Goal: Task Accomplishment & Management: Use online tool/utility

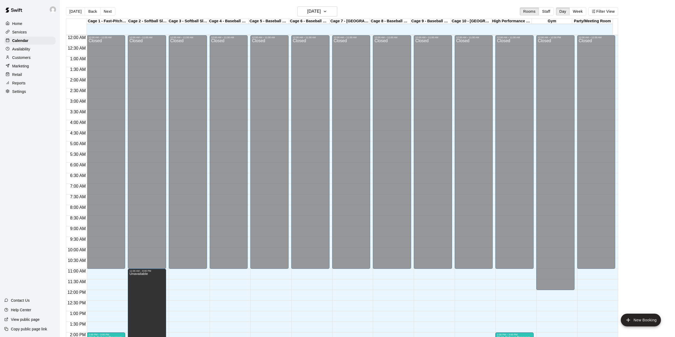
scroll to position [186, 0]
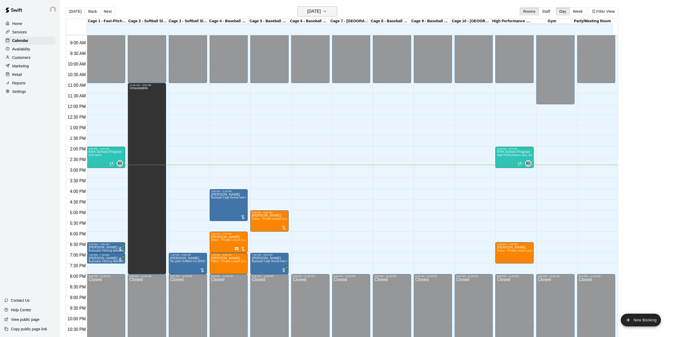
click at [327, 10] on icon "button" at bounding box center [325, 11] width 4 height 6
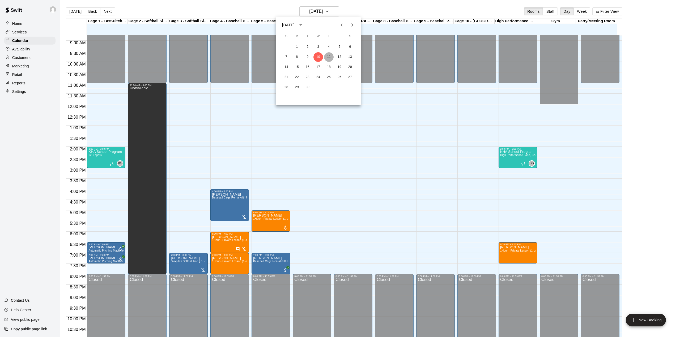
click at [327, 56] on button "11" at bounding box center [329, 57] width 10 height 10
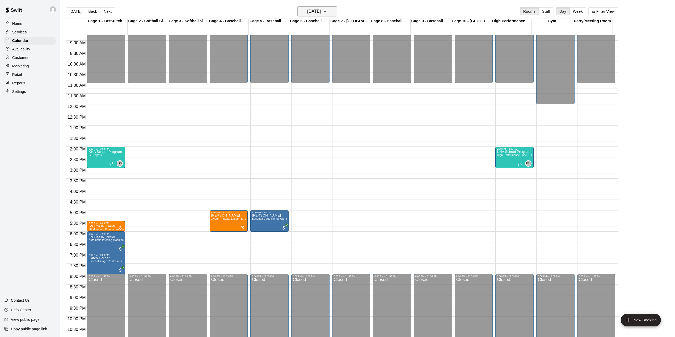
click at [321, 9] on h6 "[DATE]" at bounding box center [314, 11] width 14 height 7
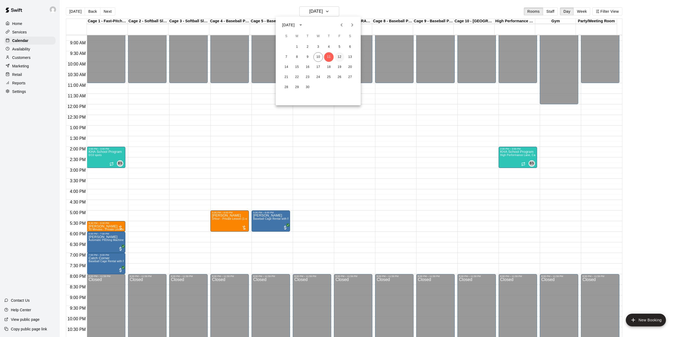
click at [340, 55] on button "12" at bounding box center [340, 57] width 10 height 10
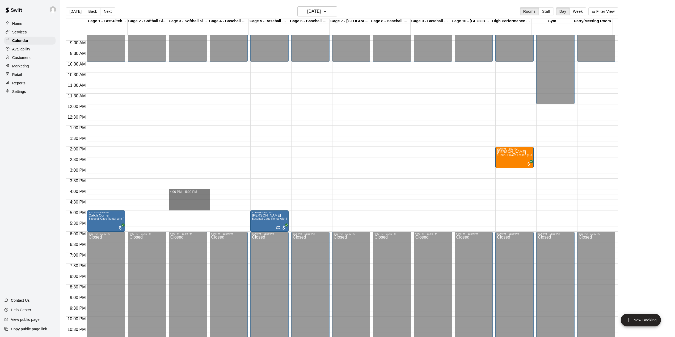
drag, startPoint x: 192, startPoint y: 192, endPoint x: 195, endPoint y: 208, distance: 15.4
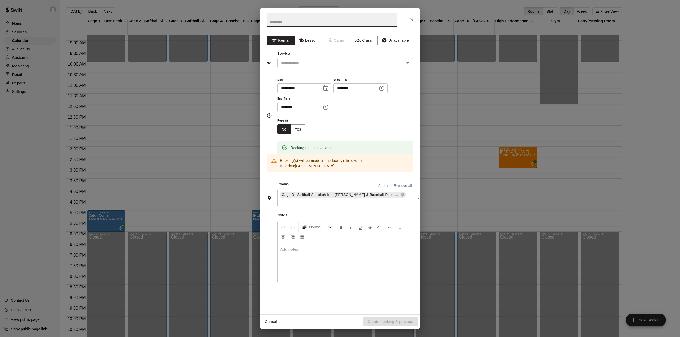
click at [310, 41] on button "Lesson" at bounding box center [308, 41] width 28 height 10
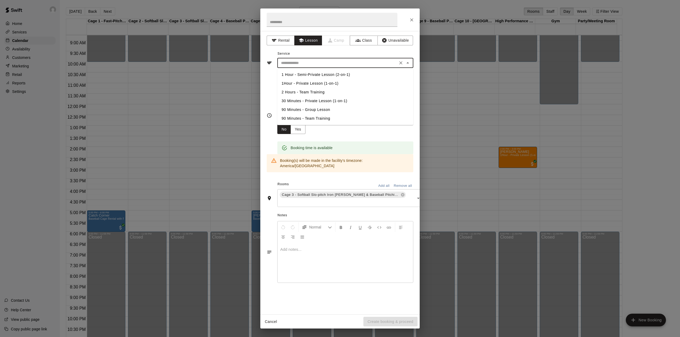
click at [300, 62] on input "text" at bounding box center [337, 63] width 117 height 7
click at [306, 83] on li "1Hour - Private Lesson (1-on-1)" at bounding box center [345, 83] width 136 height 9
type input "**********"
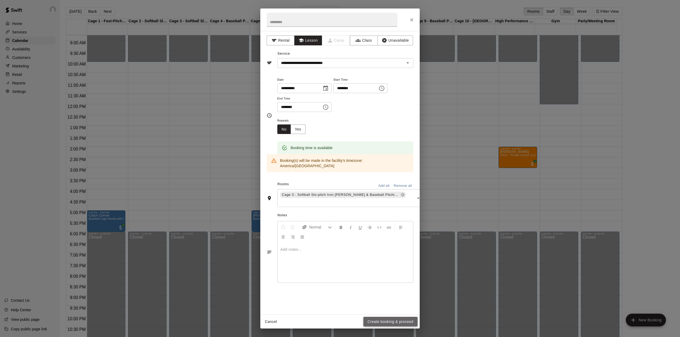
click at [384, 321] on button "Create booking & proceed" at bounding box center [390, 322] width 54 height 10
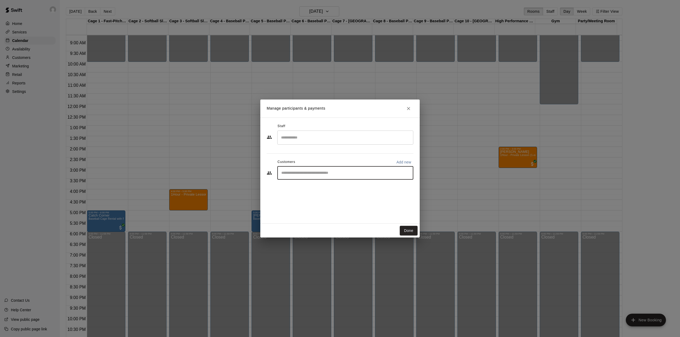
click at [291, 175] on input "Start typing to search customers..." at bounding box center [345, 173] width 131 height 5
type input "**********"
click at [402, 162] on p "Add new" at bounding box center [403, 162] width 15 height 5
select select "**"
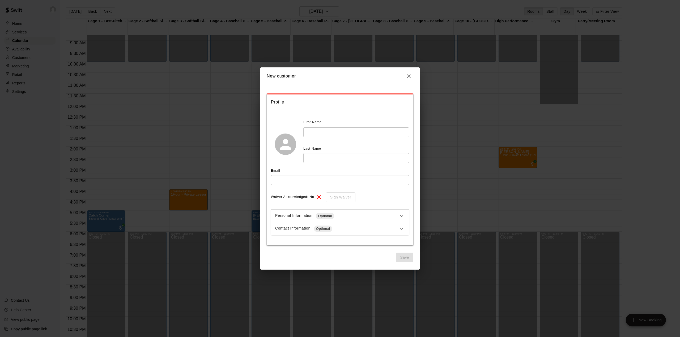
click at [328, 130] on input "text" at bounding box center [356, 133] width 106 height 10
type input "******"
click at [319, 160] on input "text" at bounding box center [356, 158] width 106 height 10
type input "**********"
click at [290, 182] on input "text" at bounding box center [340, 180] width 138 height 10
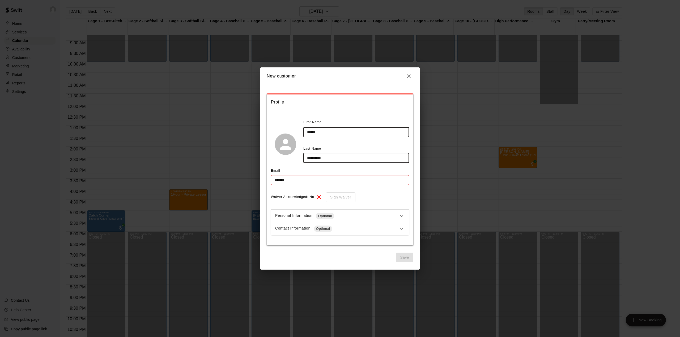
drag, startPoint x: 307, startPoint y: 158, endPoint x: 332, endPoint y: 157, distance: 24.7
click at [332, 157] on input "**********" at bounding box center [356, 158] width 106 height 10
click at [294, 179] on input "*******" at bounding box center [340, 180] width 138 height 10
paste input "**********"
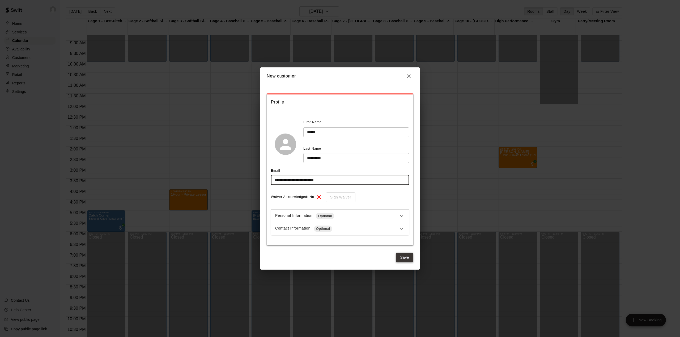
type input "**********"
click at [408, 256] on button "Save" at bounding box center [405, 258] width 18 height 10
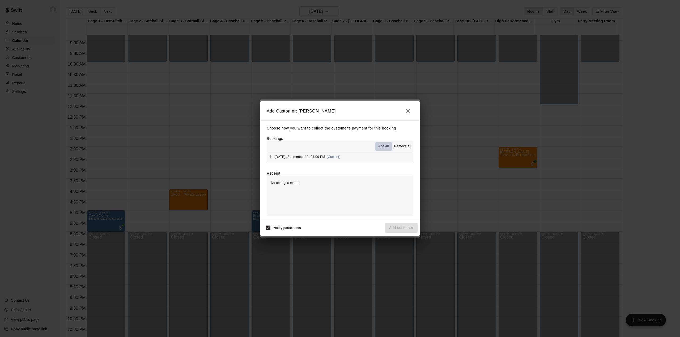
click at [384, 144] on button "Add all" at bounding box center [383, 146] width 17 height 9
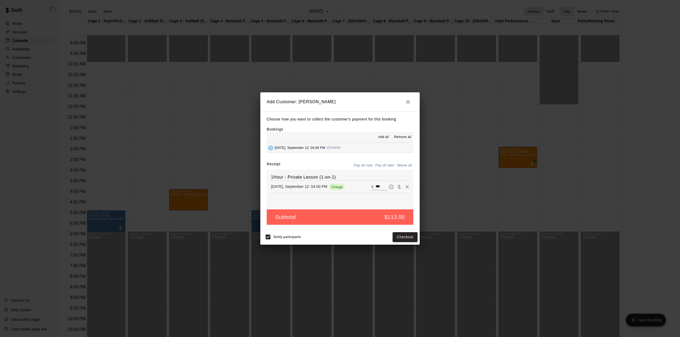
click at [383, 167] on button "Pay all later" at bounding box center [385, 166] width 22 height 8
click at [401, 236] on button "Add customer" at bounding box center [401, 237] width 33 height 10
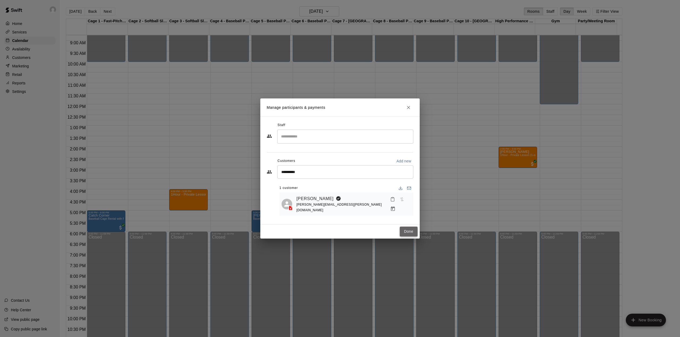
click at [404, 230] on button "Done" at bounding box center [409, 232] width 18 height 10
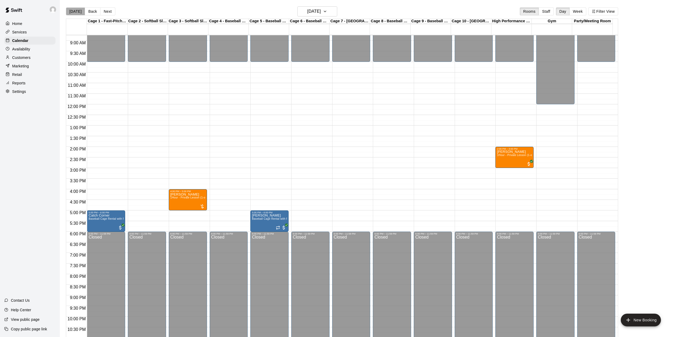
click at [78, 11] on button "[DATE]" at bounding box center [75, 11] width 19 height 8
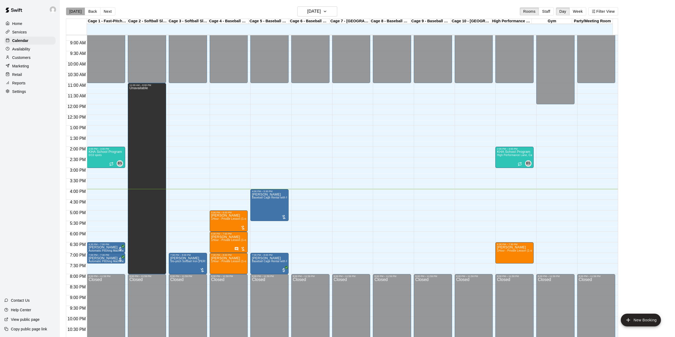
click at [76, 12] on button "[DATE]" at bounding box center [75, 11] width 19 height 8
click at [271, 199] on span "Baseball Cage Rental with Pitching Machine (4 People Maximum!)" at bounding box center [294, 197] width 84 height 3
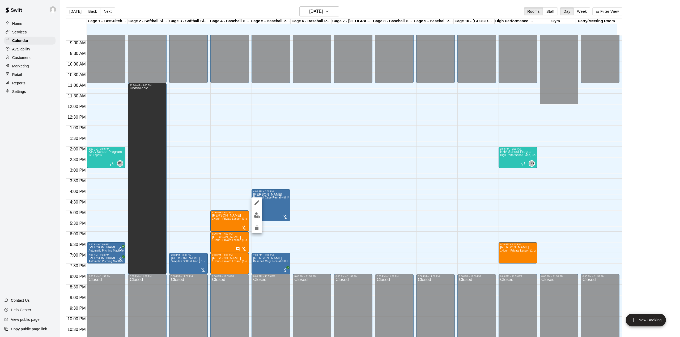
click at [281, 200] on div at bounding box center [340, 168] width 680 height 337
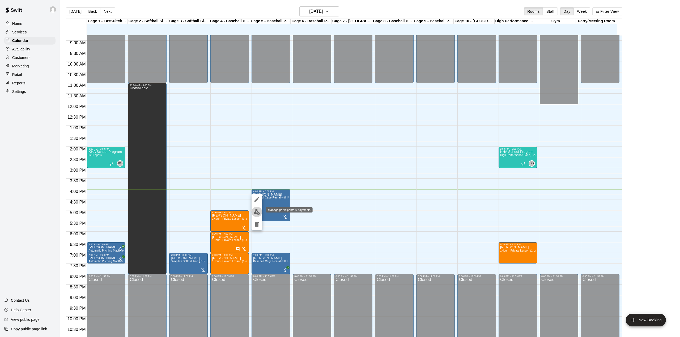
click at [254, 212] on img "edit" at bounding box center [257, 212] width 6 height 6
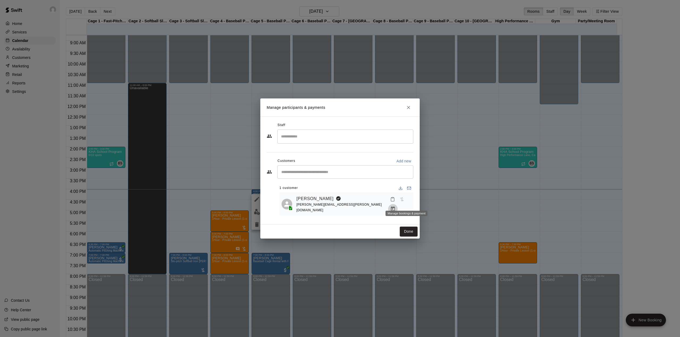
click at [396, 206] on icon "Manage bookings & payment" at bounding box center [392, 208] width 5 height 5
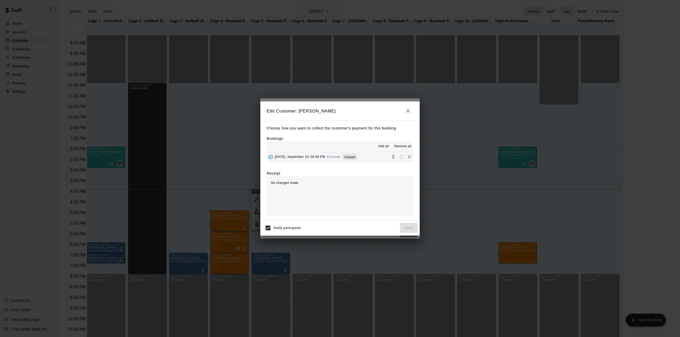
click at [384, 148] on span "Add all" at bounding box center [383, 146] width 11 height 5
click at [391, 158] on icon "Collect payment" at bounding box center [393, 156] width 5 height 5
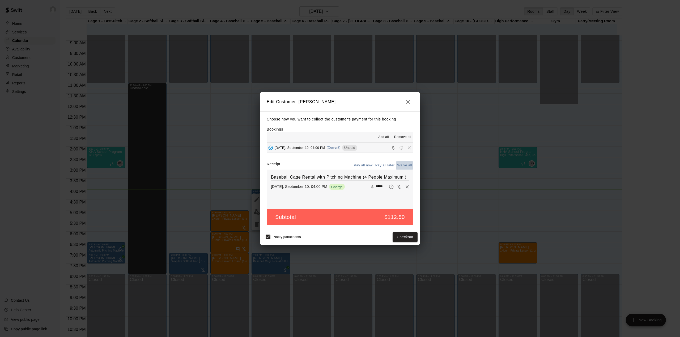
click at [403, 166] on button "Waive all" at bounding box center [405, 166] width 18 height 8
type input "*"
click at [410, 235] on button "Save" at bounding box center [409, 237] width 18 height 10
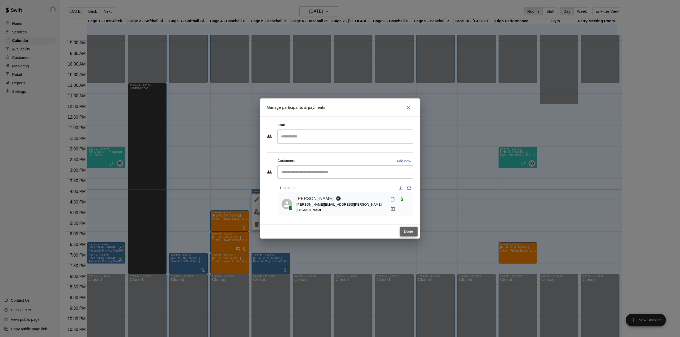
click at [405, 229] on button "Done" at bounding box center [409, 232] width 18 height 10
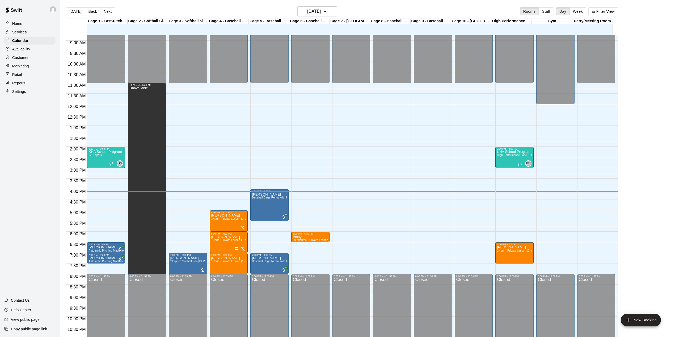
click at [330, 187] on div at bounding box center [311, 186] width 41 height 5
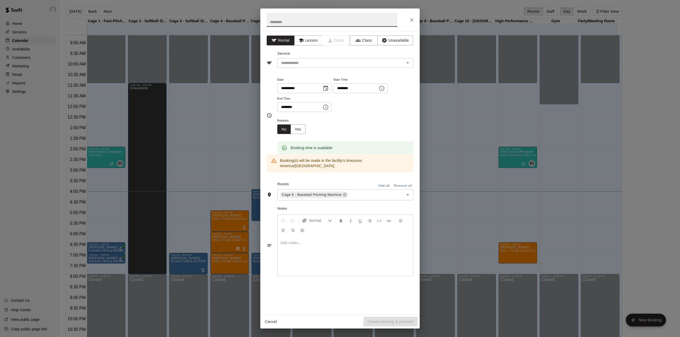
click at [411, 21] on icon "Close" at bounding box center [411, 19] width 3 height 3
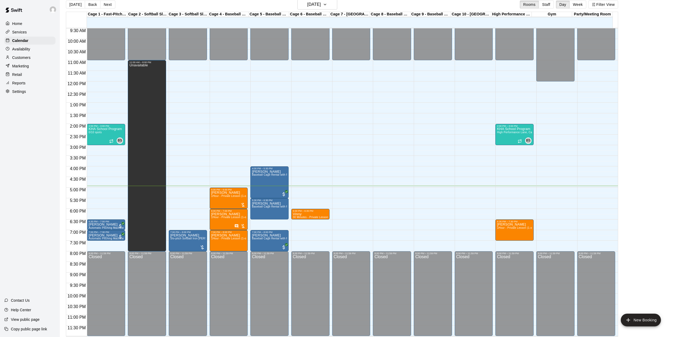
scroll to position [9, 0]
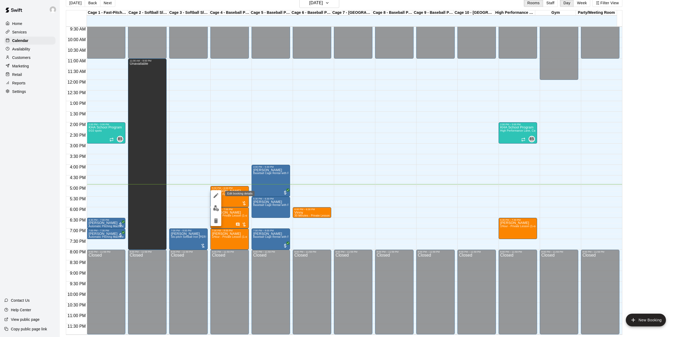
click at [215, 196] on icon "edit" at bounding box center [216, 196] width 6 height 6
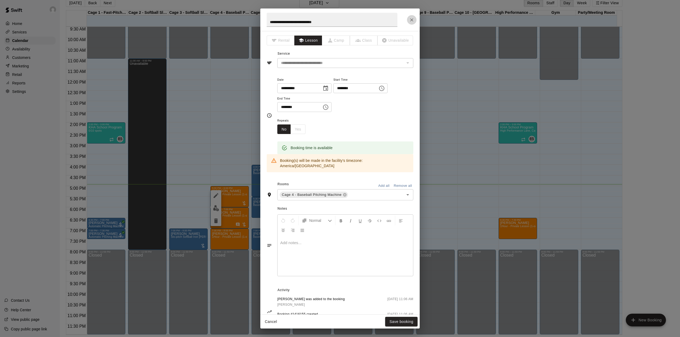
drag, startPoint x: 535, startPoint y: 64, endPoint x: 412, endPoint y: 19, distance: 131.1
click at [412, 19] on icon "Close" at bounding box center [411, 19] width 5 height 5
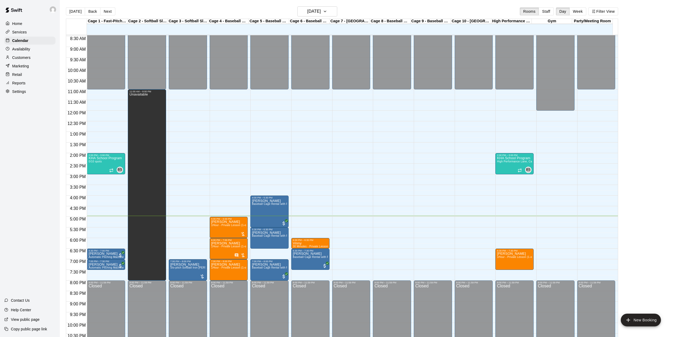
scroll to position [167, 0]
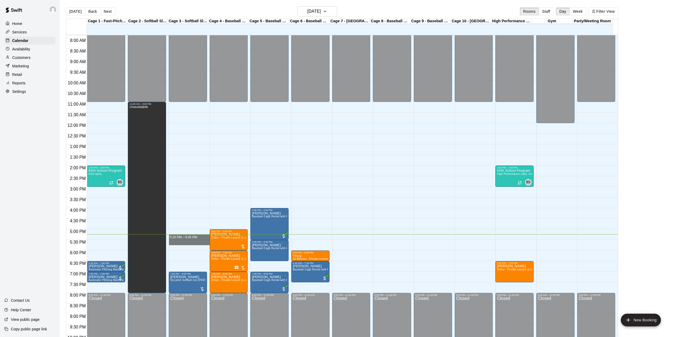
drag, startPoint x: 181, startPoint y: 238, endPoint x: 183, endPoint y: 245, distance: 7.3
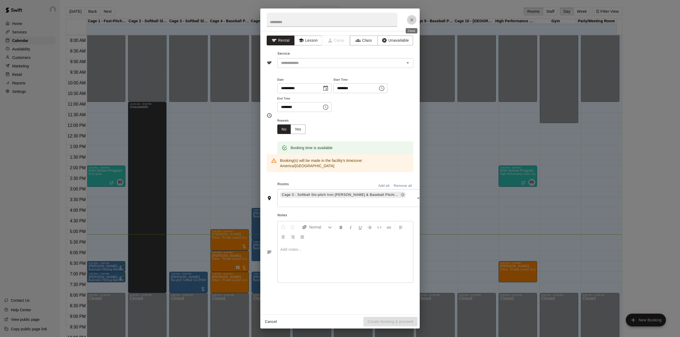
click at [411, 21] on icon "Close" at bounding box center [411, 19] width 3 height 3
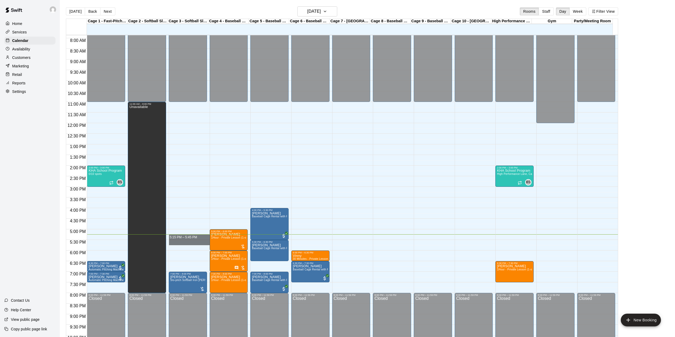
drag, startPoint x: 176, startPoint y: 237, endPoint x: 179, endPoint y: 245, distance: 8.2
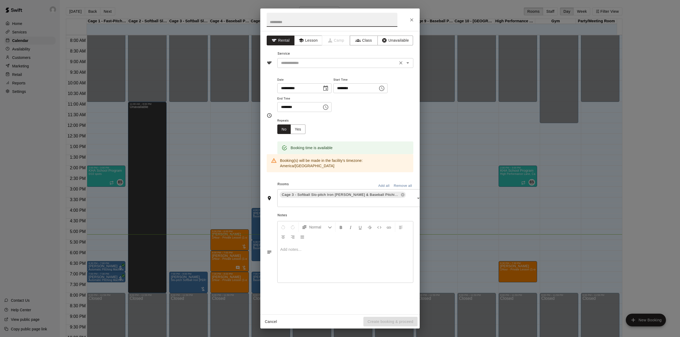
click at [408, 66] on icon "Open" at bounding box center [408, 63] width 6 height 6
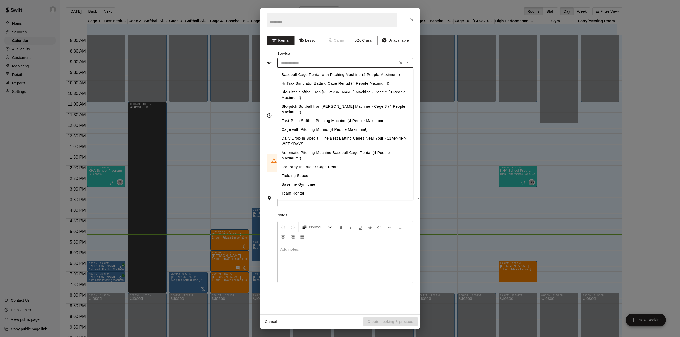
click at [352, 92] on li "Slo-Pitch Softball Iron [PERSON_NAME] Machine - Cage 2 (4 People Maximum!)" at bounding box center [345, 95] width 136 height 14
type input "**********"
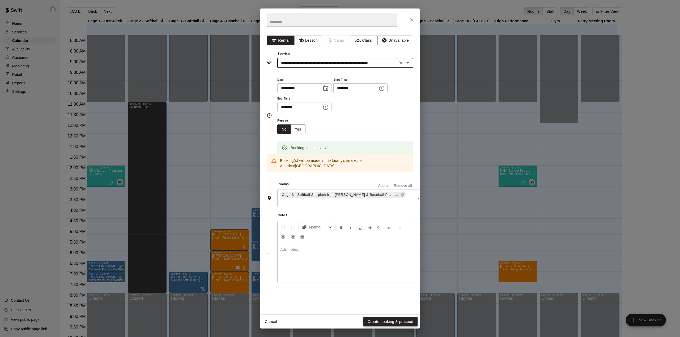
click at [401, 320] on button "Create booking & proceed" at bounding box center [390, 322] width 54 height 10
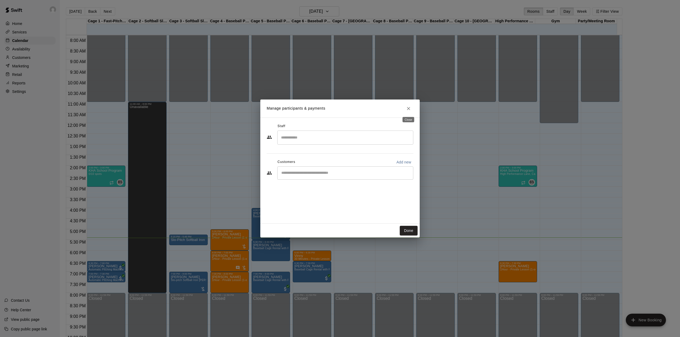
click at [407, 109] on icon "Close" at bounding box center [408, 108] width 5 height 5
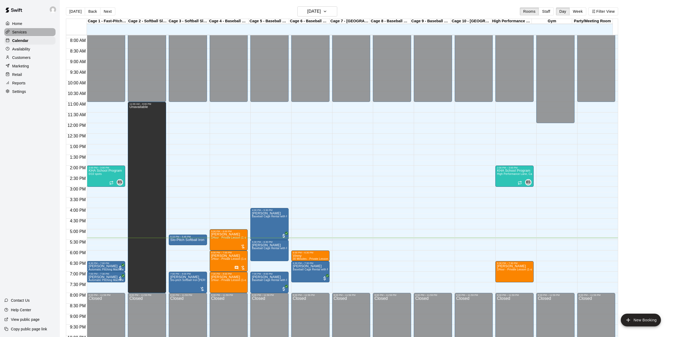
click at [22, 35] on p "Services" at bounding box center [19, 31] width 15 height 5
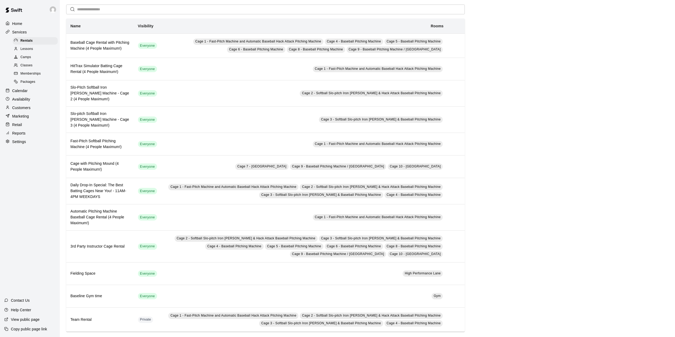
scroll to position [30, 0]
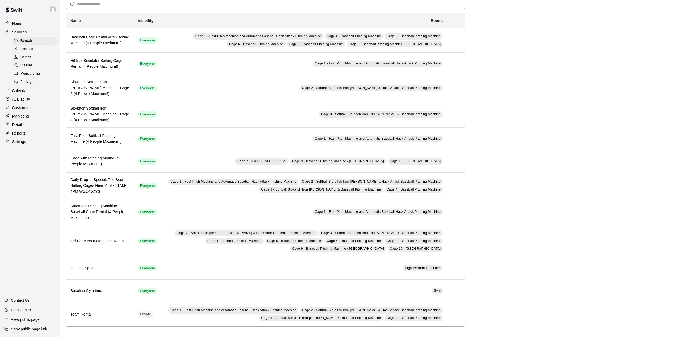
click at [26, 86] on div "Packages" at bounding box center [35, 81] width 45 height 7
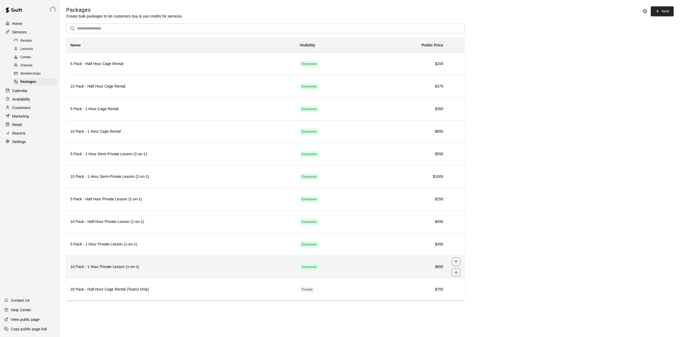
click at [120, 270] on h6 "10 Pack - 1 Hour Private Lesson (1-on-1)" at bounding box center [180, 267] width 221 height 6
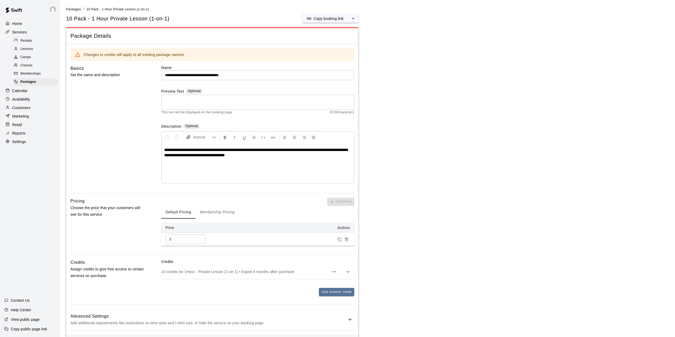
click at [25, 109] on p "Customers" at bounding box center [21, 107] width 18 height 5
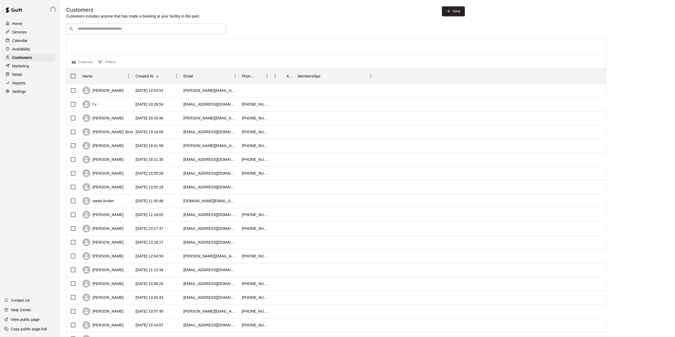
click at [98, 26] on div "​ ​" at bounding box center [145, 29] width 159 height 11
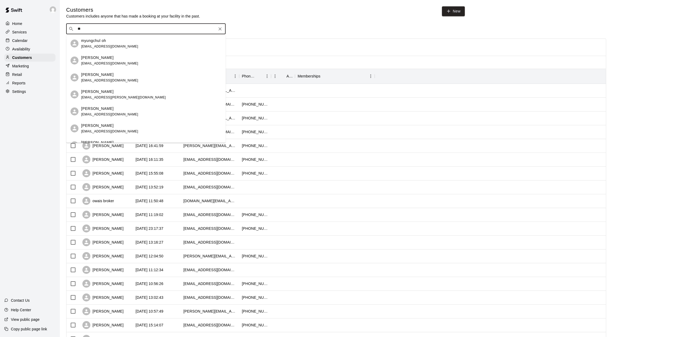
type input "*"
click at [36, 138] on div "Home Services Calendar Availability Customers Marketing Retail Reports Settings…" at bounding box center [30, 168] width 60 height 337
click at [96, 30] on input "****" at bounding box center [145, 28] width 139 height 5
click at [95, 30] on input "****" at bounding box center [145, 28] width 139 height 5
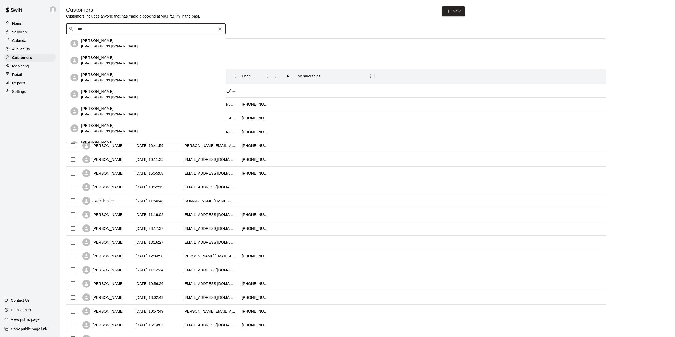
type input "****"
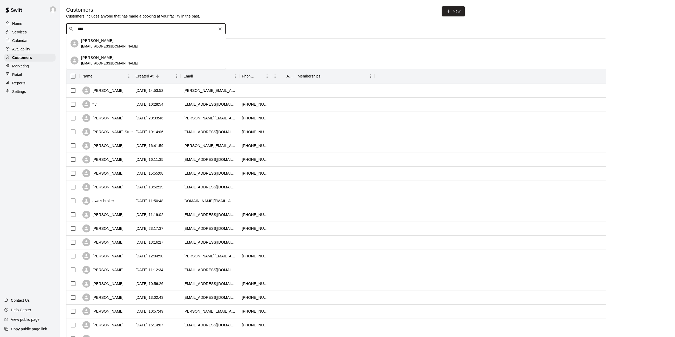
click at [92, 44] on div "[PERSON_NAME] [EMAIL_ADDRESS][DOMAIN_NAME]" at bounding box center [109, 43] width 57 height 11
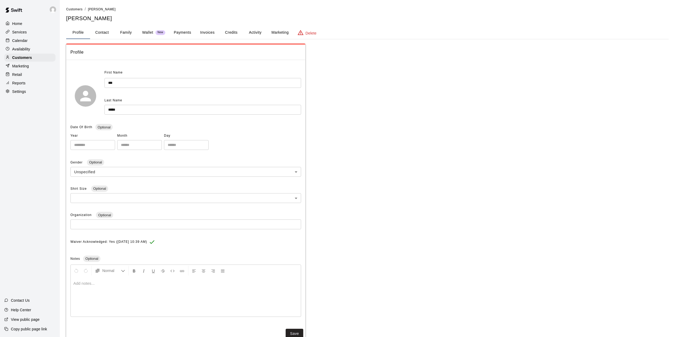
click at [181, 32] on button "Payments" at bounding box center [183, 32] width 26 height 13
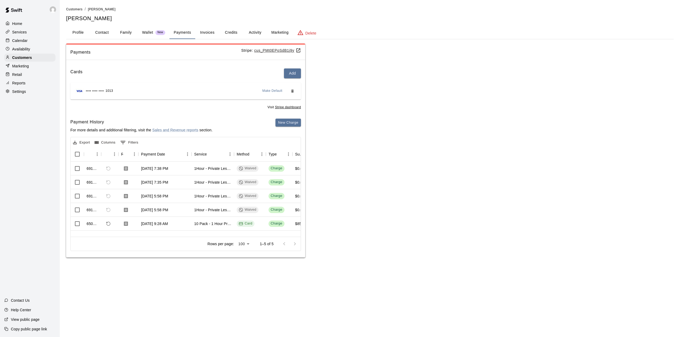
click at [26, 41] on p "Calendar" at bounding box center [19, 40] width 15 height 5
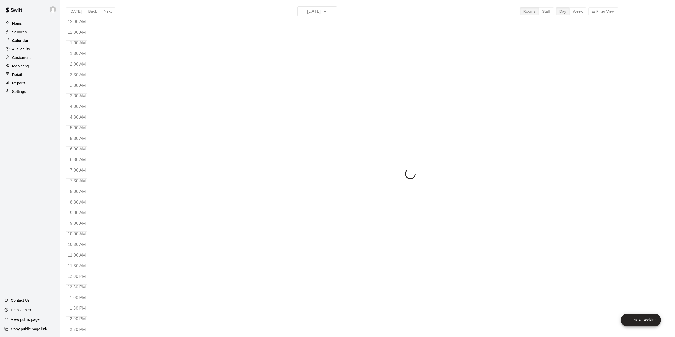
scroll to position [186, 0]
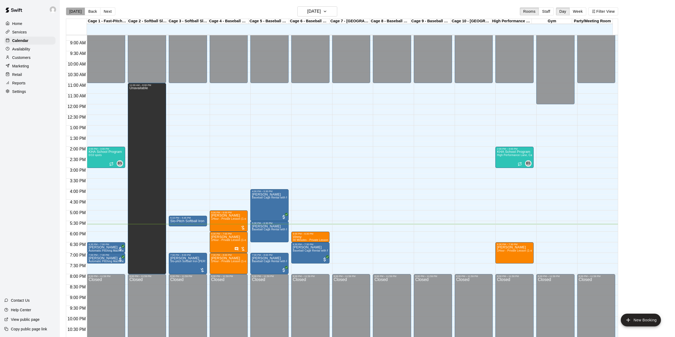
click at [80, 13] on button "[DATE]" at bounding box center [75, 11] width 19 height 8
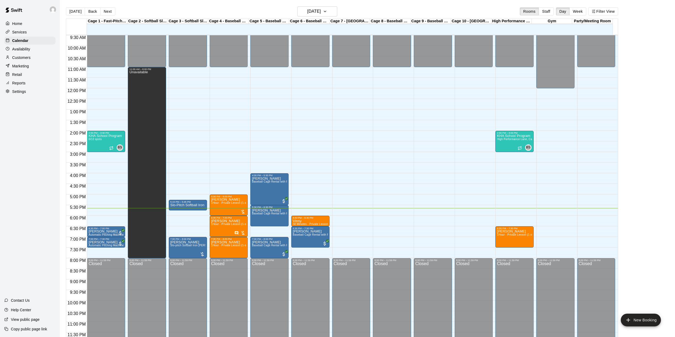
click at [22, 59] on p "Customers" at bounding box center [21, 57] width 18 height 5
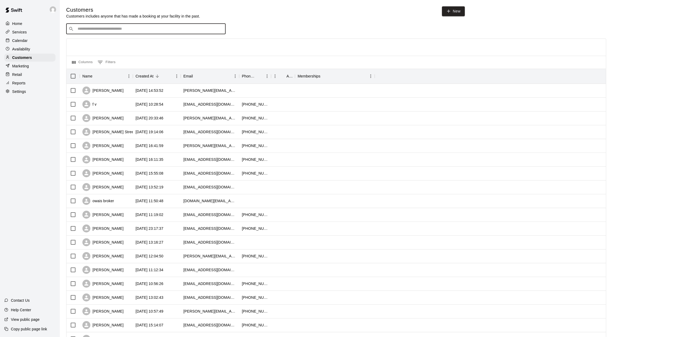
click at [140, 28] on input "Search customers by name or email" at bounding box center [149, 28] width 147 height 5
type input "******"
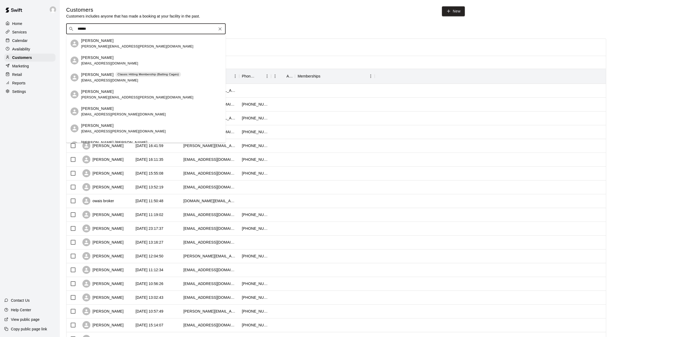
click at [118, 61] on div "[PERSON_NAME] [EMAIL_ADDRESS][DOMAIN_NAME]" at bounding box center [109, 60] width 57 height 11
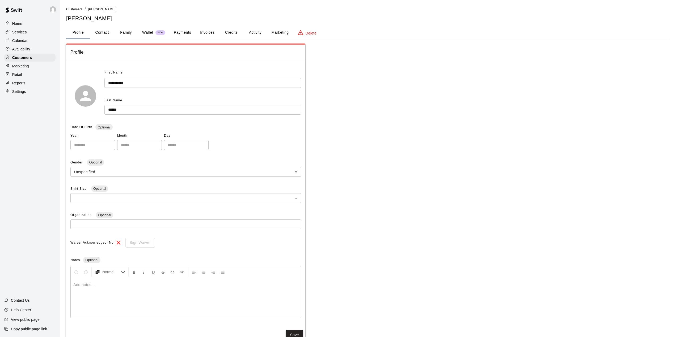
click at [251, 31] on button "Activity" at bounding box center [255, 32] width 24 height 13
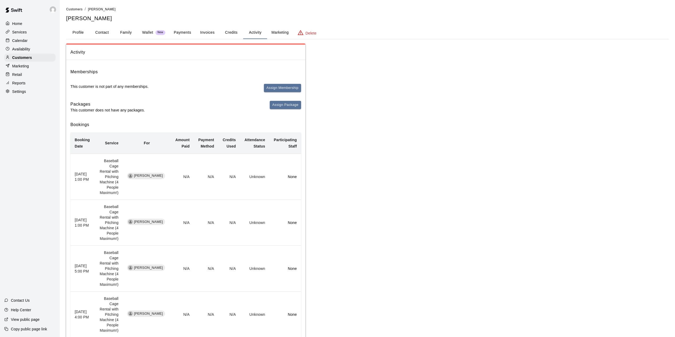
click at [181, 32] on button "Payments" at bounding box center [183, 32] width 26 height 13
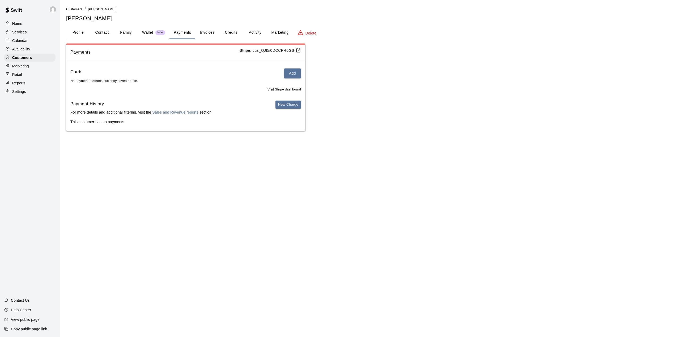
click at [206, 34] on button "Invoices" at bounding box center [207, 32] width 24 height 13
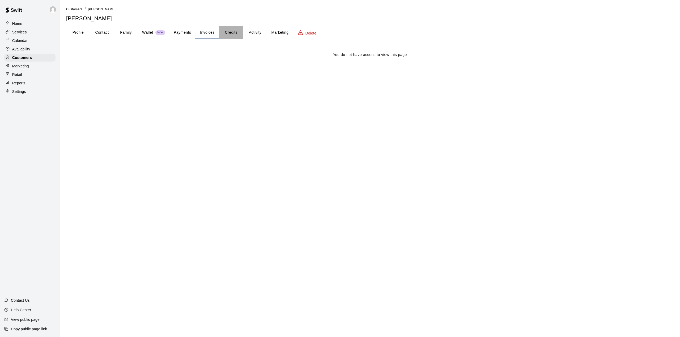
click at [239, 32] on button "Credits" at bounding box center [231, 32] width 24 height 13
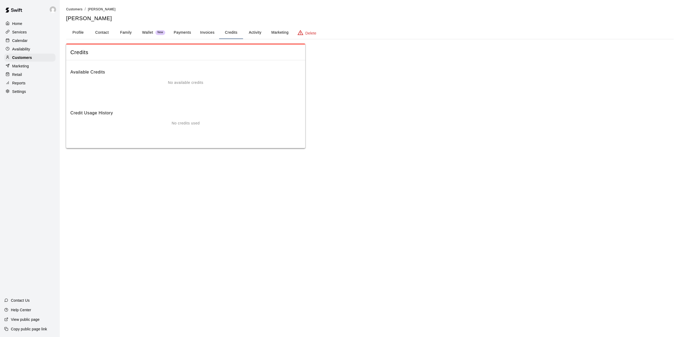
click at [125, 33] on button "Family" at bounding box center [126, 32] width 24 height 13
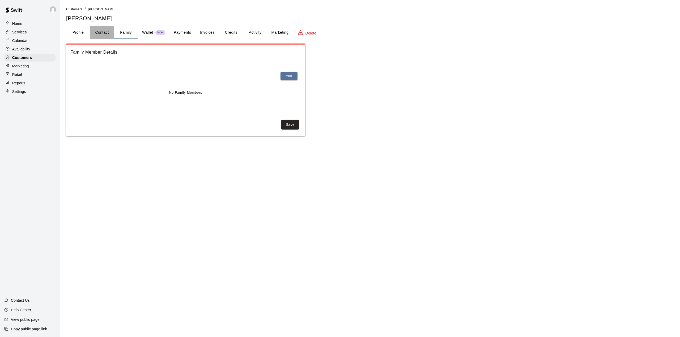
click at [99, 33] on button "Contact" at bounding box center [102, 32] width 24 height 13
select select "**"
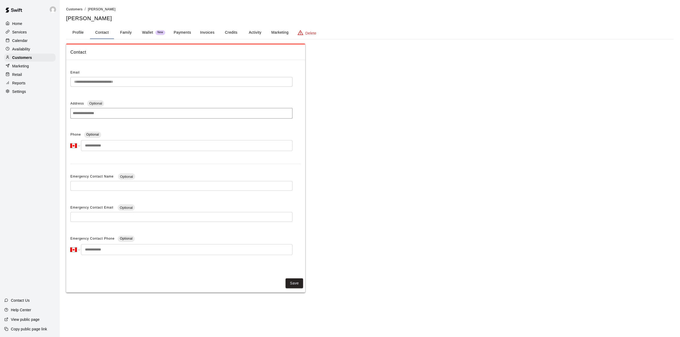
click at [75, 31] on button "Profile" at bounding box center [78, 32] width 24 height 13
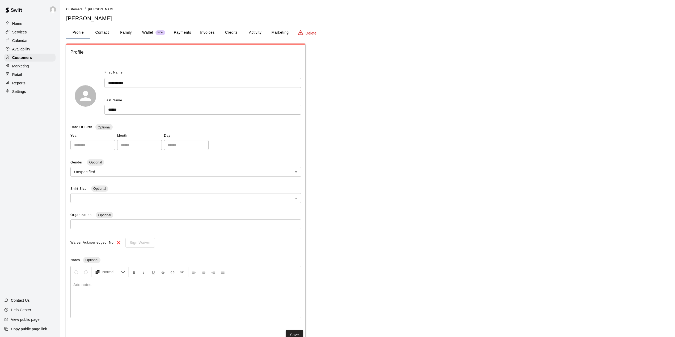
drag, startPoint x: 256, startPoint y: 30, endPoint x: 257, endPoint y: 34, distance: 4.1
click at [256, 31] on button "Activity" at bounding box center [255, 32] width 24 height 13
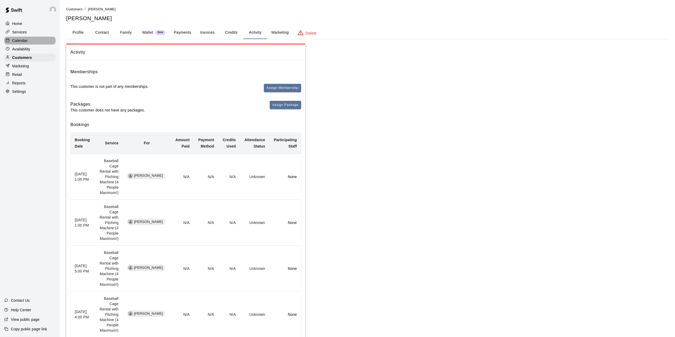
click at [19, 39] on p "Calendar" at bounding box center [19, 40] width 15 height 5
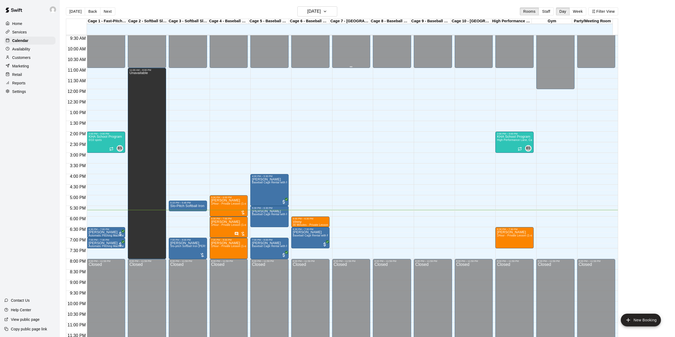
scroll to position [202, 0]
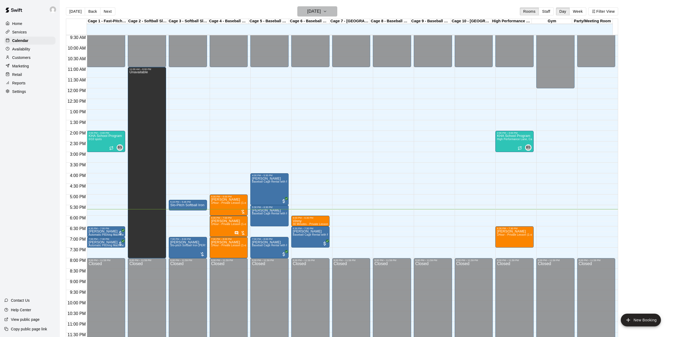
click at [321, 11] on h6 "[DATE]" at bounding box center [314, 11] width 14 height 7
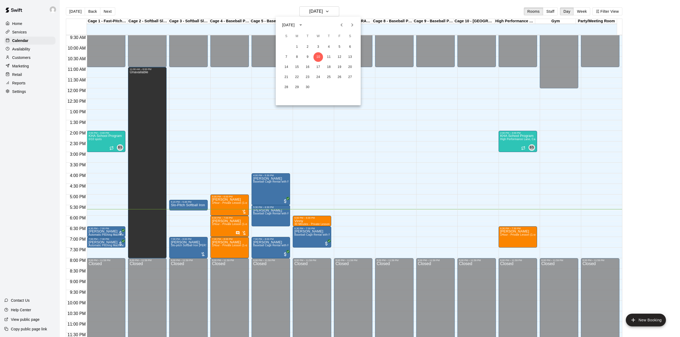
click at [325, 120] on div at bounding box center [340, 168] width 680 height 337
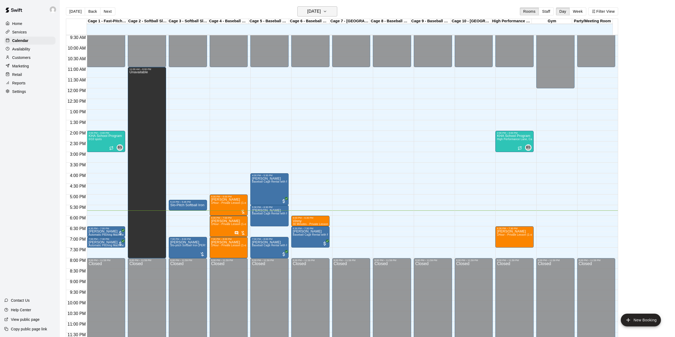
click at [327, 14] on icon "button" at bounding box center [325, 11] width 4 height 6
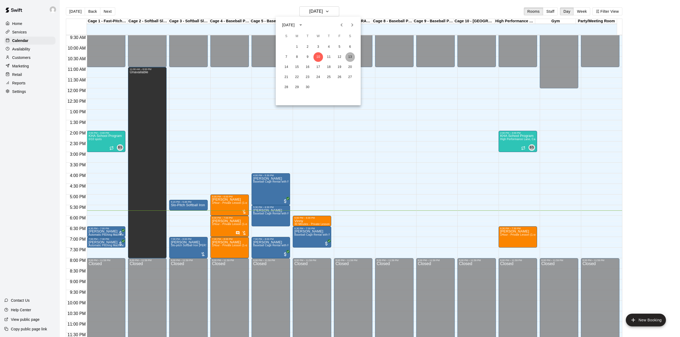
click at [350, 57] on button "13" at bounding box center [350, 57] width 10 height 10
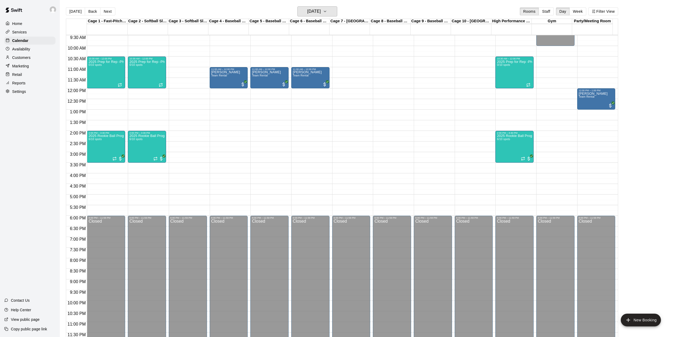
scroll to position [167, 0]
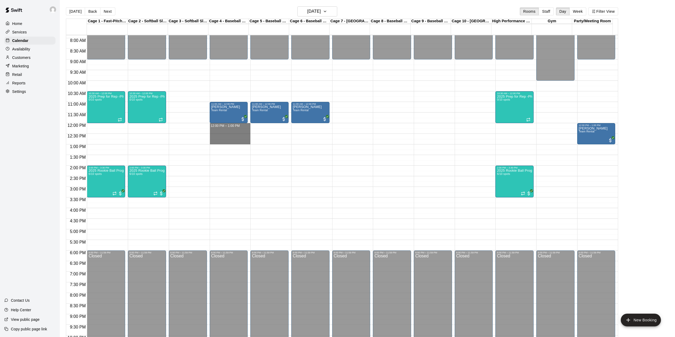
drag, startPoint x: 227, startPoint y: 125, endPoint x: 228, endPoint y: 142, distance: 16.5
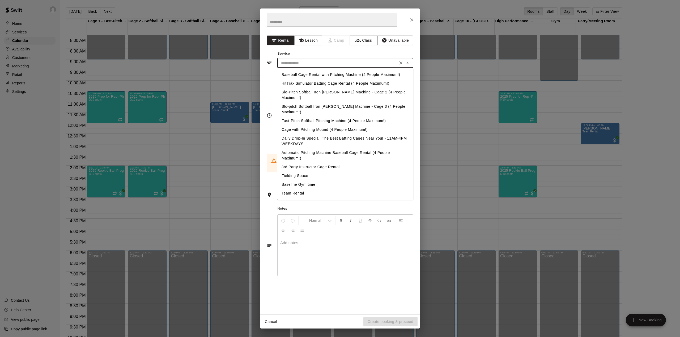
click at [321, 62] on input "text" at bounding box center [337, 63] width 117 height 7
click at [312, 40] on button "Lesson" at bounding box center [308, 41] width 28 height 10
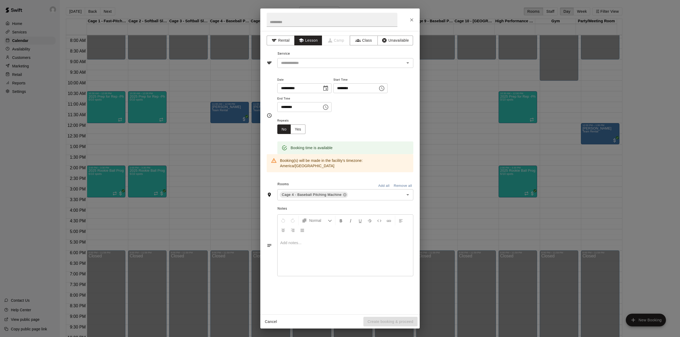
click at [339, 69] on div "**********" at bounding box center [339, 173] width 159 height 284
click at [342, 67] on div "​" at bounding box center [345, 63] width 136 height 10
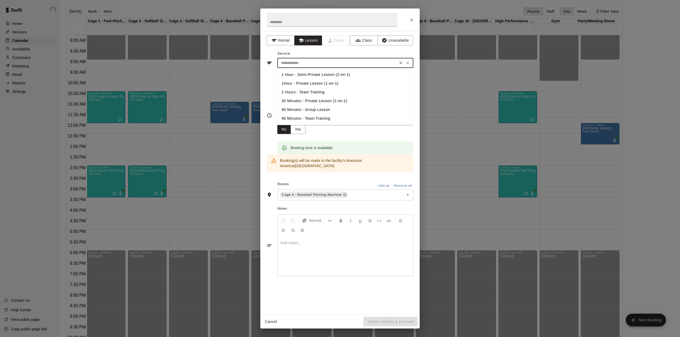
click at [330, 82] on li "1Hour - Private Lesson (1-on-1)" at bounding box center [345, 83] width 136 height 9
type input "**********"
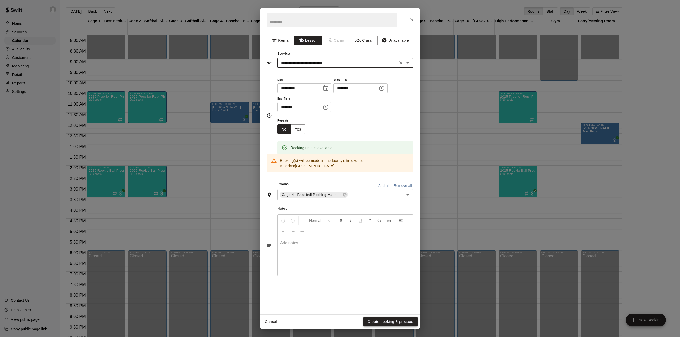
click at [388, 319] on button "Create booking & proceed" at bounding box center [390, 322] width 54 height 10
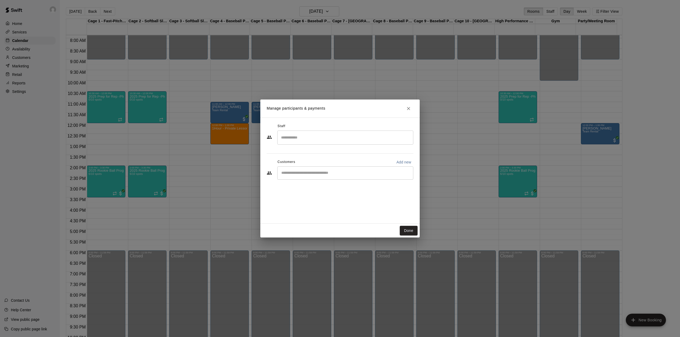
click at [327, 178] on div "​" at bounding box center [345, 173] width 136 height 13
click at [322, 143] on div "​" at bounding box center [345, 138] width 136 height 14
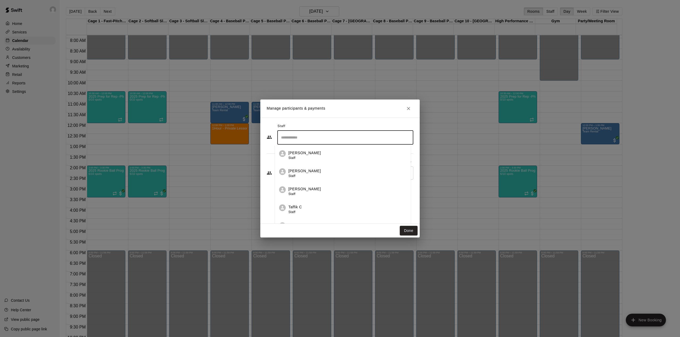
click at [337, 163] on li "[PERSON_NAME] Staff" at bounding box center [343, 172] width 136 height 18
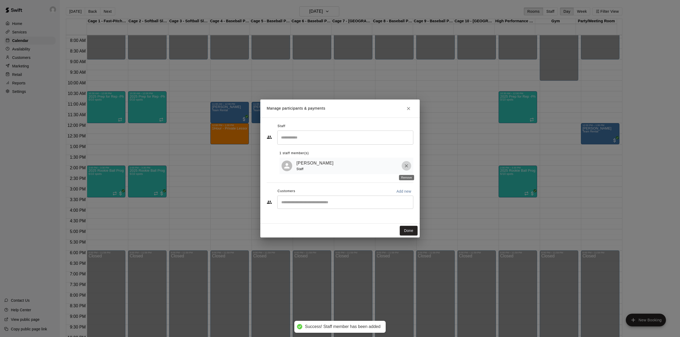
click at [407, 166] on icon "Remove" at bounding box center [406, 165] width 5 height 5
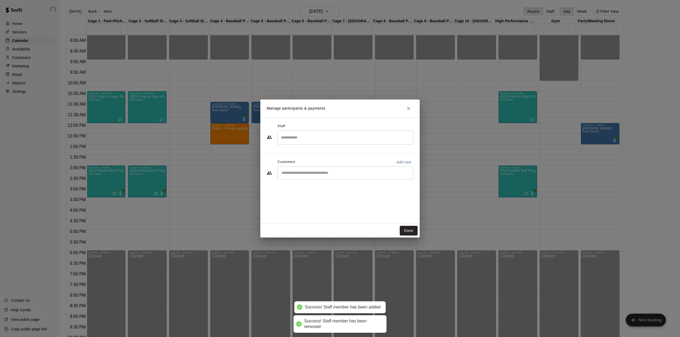
click at [349, 134] on input "Search staff" at bounding box center [345, 137] width 131 height 9
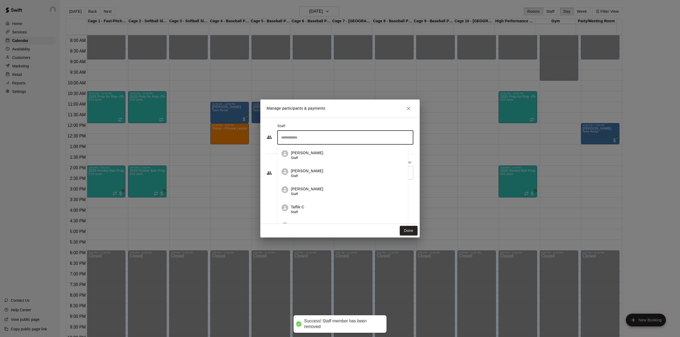
click at [316, 156] on p "[PERSON_NAME]" at bounding box center [307, 153] width 32 height 6
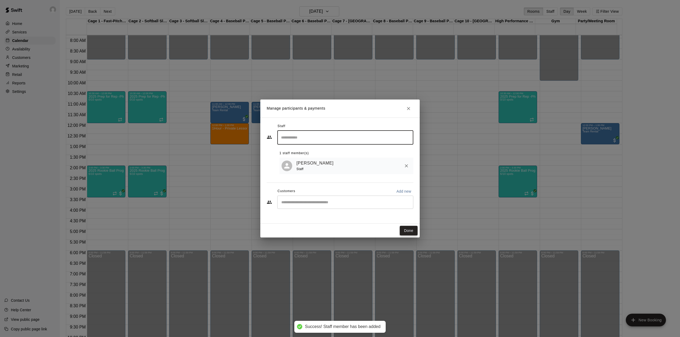
click at [410, 230] on button "Done" at bounding box center [409, 231] width 18 height 10
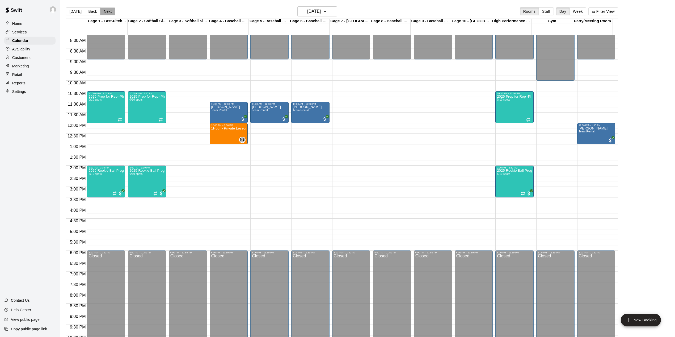
click at [103, 10] on button "Next" at bounding box center [107, 11] width 15 height 8
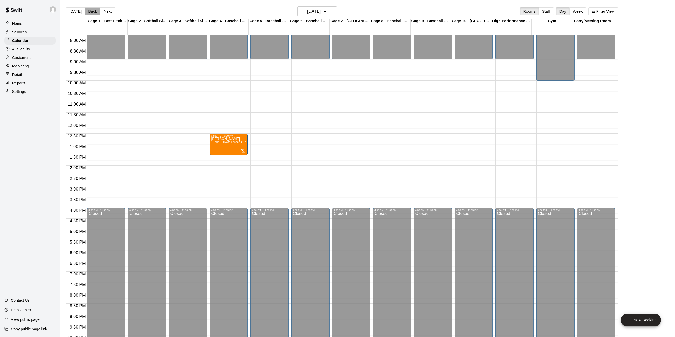
click at [96, 8] on button "Back" at bounding box center [93, 11] width 16 height 8
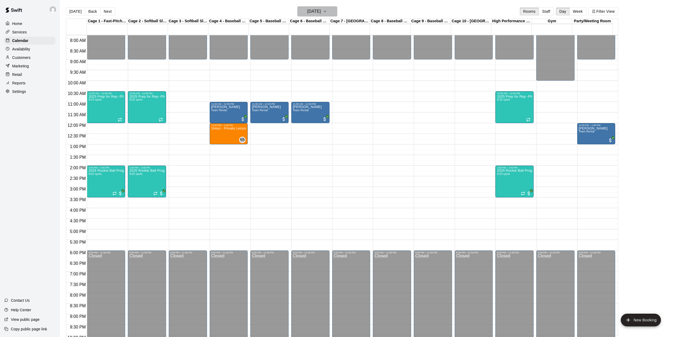
click at [315, 14] on h6 "[DATE]" at bounding box center [314, 11] width 14 height 7
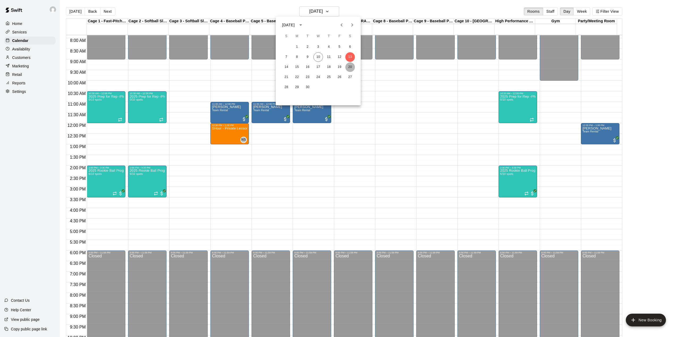
click at [350, 66] on button "20" at bounding box center [350, 67] width 10 height 10
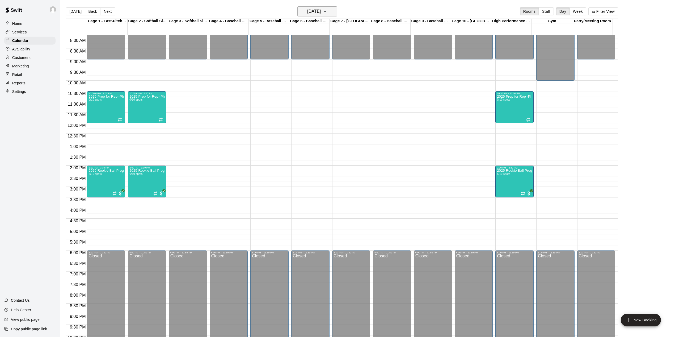
click at [321, 10] on h6 "[DATE]" at bounding box center [314, 11] width 14 height 7
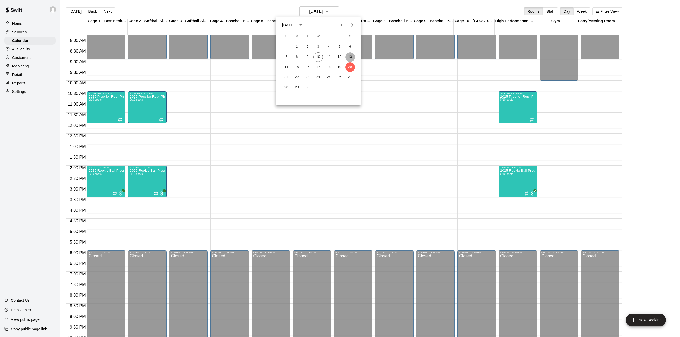
click at [351, 55] on button "13" at bounding box center [350, 57] width 10 height 10
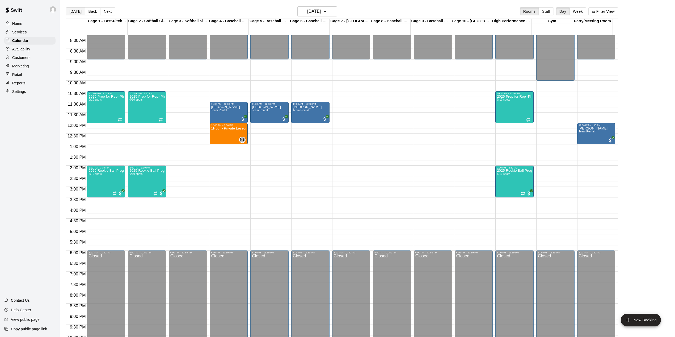
click at [74, 13] on button "[DATE]" at bounding box center [75, 11] width 19 height 8
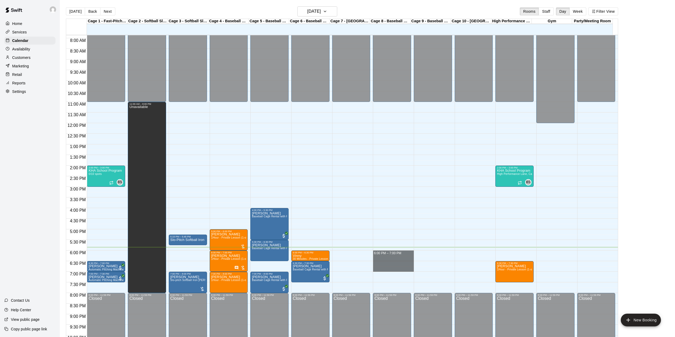
drag, startPoint x: 391, startPoint y: 252, endPoint x: 393, endPoint y: 269, distance: 16.6
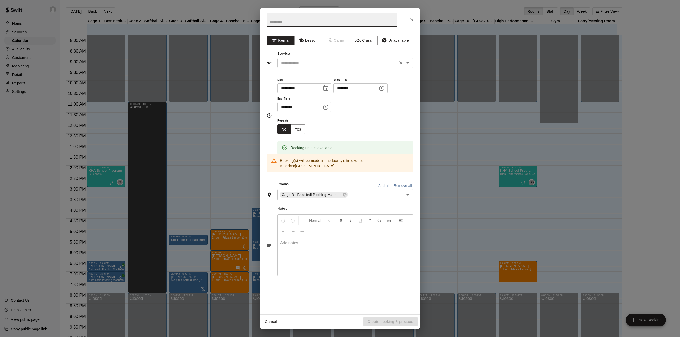
click at [328, 63] on input "text" at bounding box center [337, 63] width 117 height 7
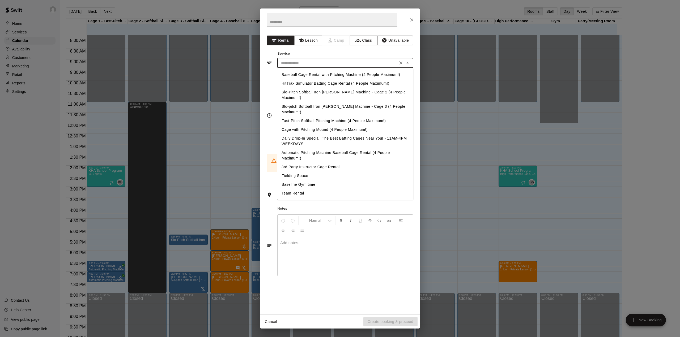
click at [326, 76] on li "Baseball Cage Rental with Pitching Machine (4 People Maximum!)" at bounding box center [345, 74] width 136 height 9
type input "**********"
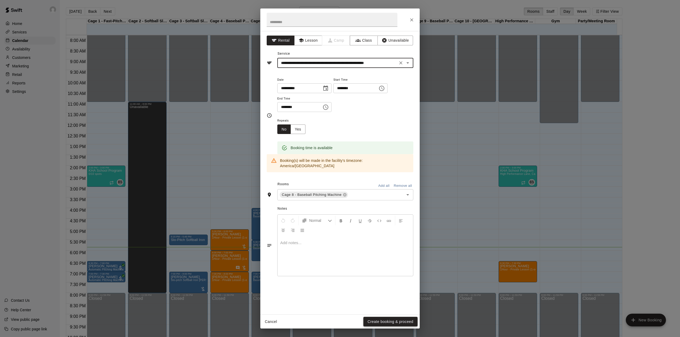
click at [401, 324] on button "Create booking & proceed" at bounding box center [390, 322] width 54 height 10
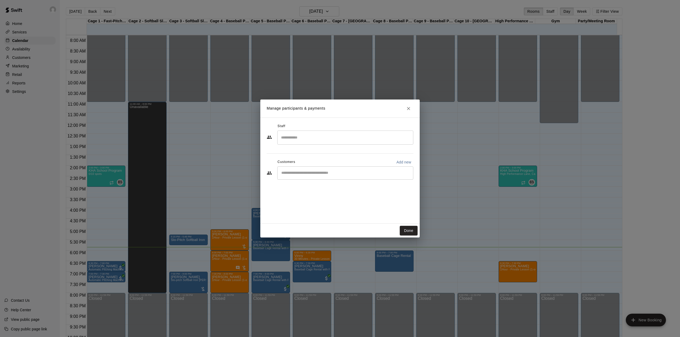
click at [407, 102] on h2 "Manage participants & payments" at bounding box center [339, 109] width 159 height 18
click at [408, 108] on icon "Close" at bounding box center [408, 108] width 3 height 3
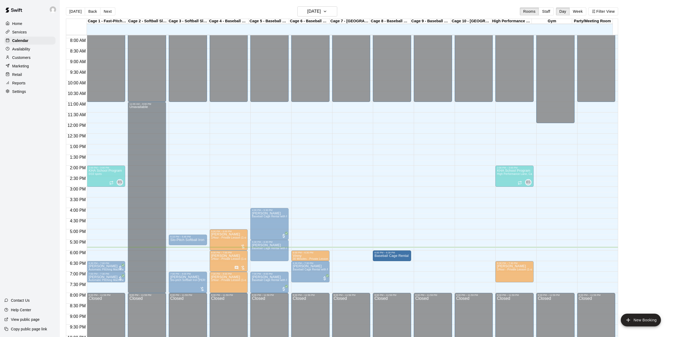
drag, startPoint x: 391, startPoint y: 271, endPoint x: 391, endPoint y: 267, distance: 4.5
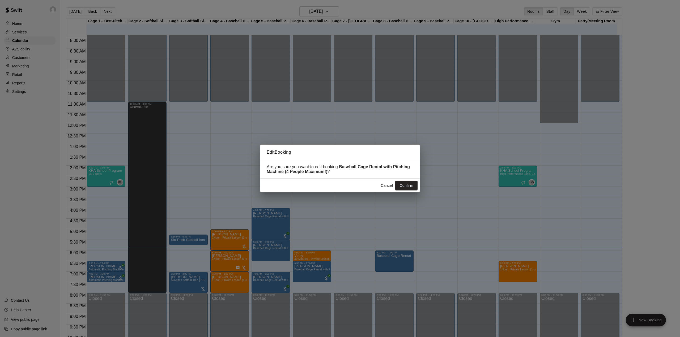
click at [421, 185] on div "Edit Booking Are you sure you want to edit booking Baseball Cage Rental with Pi…" at bounding box center [340, 168] width 680 height 337
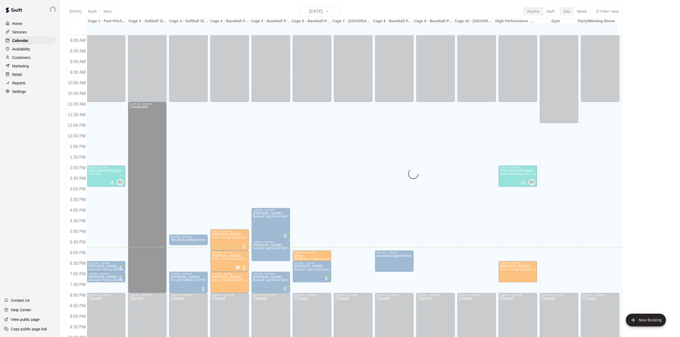
click at [413, 187] on button "Confirm" at bounding box center [406, 186] width 22 height 10
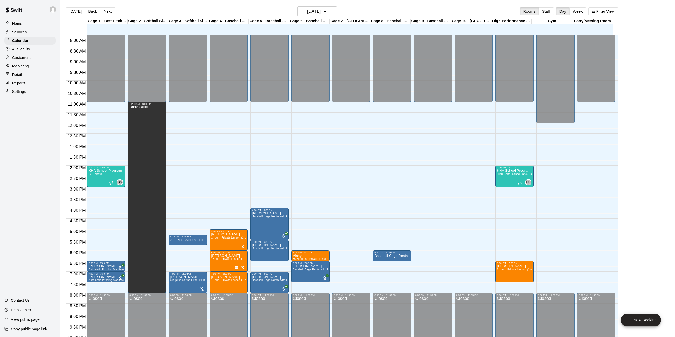
click at [41, 57] on div "Customers" at bounding box center [29, 58] width 51 height 8
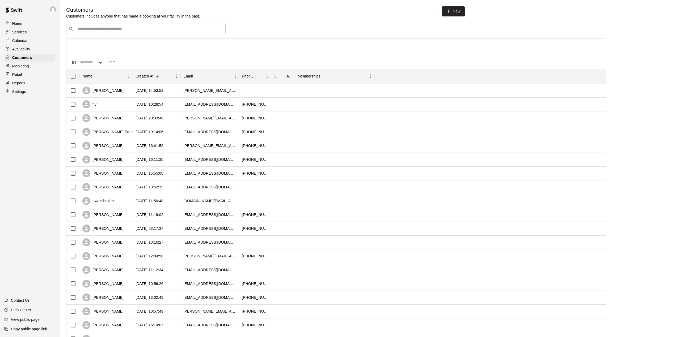
click at [36, 38] on div "Calendar" at bounding box center [29, 41] width 51 height 8
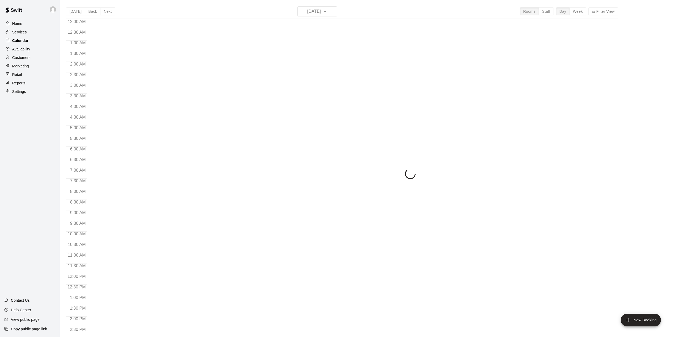
scroll to position [186, 0]
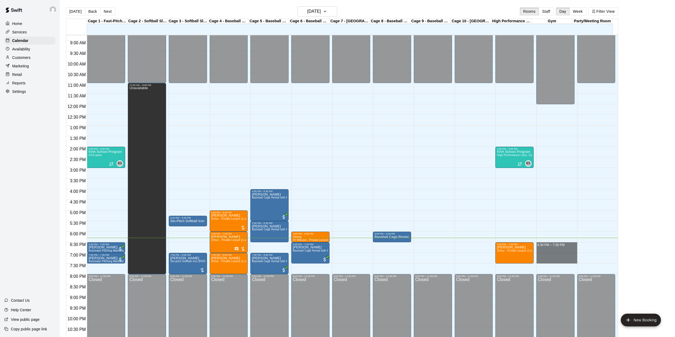
drag, startPoint x: 554, startPoint y: 244, endPoint x: 558, endPoint y: 261, distance: 17.7
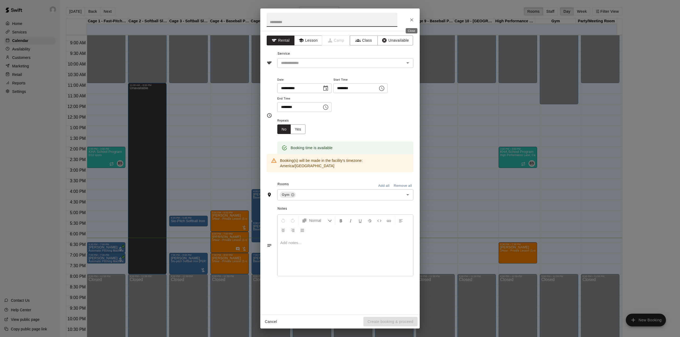
click at [412, 22] on icon "Close" at bounding box center [411, 19] width 5 height 5
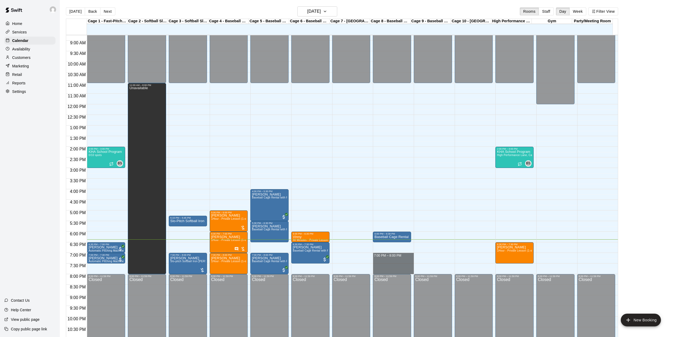
drag, startPoint x: 385, startPoint y: 255, endPoint x: 389, endPoint y: 272, distance: 18.0
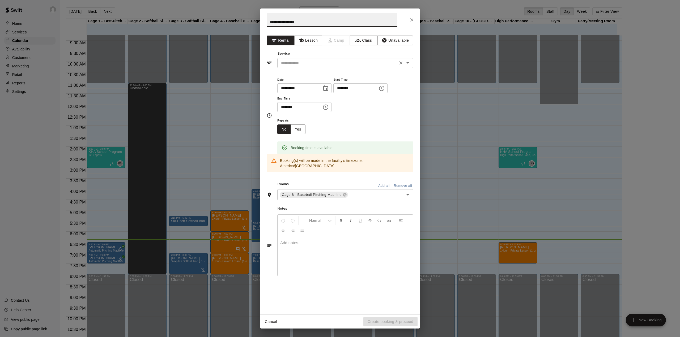
type input "**********"
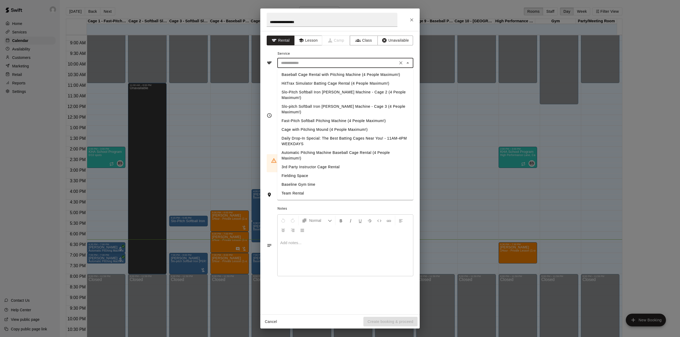
click at [359, 63] on input "text" at bounding box center [337, 63] width 117 height 7
click at [338, 78] on li "Baseball Cage Rental with Pitching Machine (4 People Maximum!)" at bounding box center [345, 74] width 136 height 9
type input "**********"
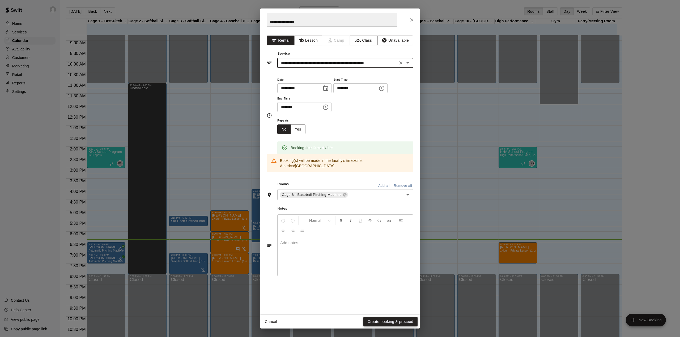
click at [385, 323] on button "Create booking & proceed" at bounding box center [390, 322] width 54 height 10
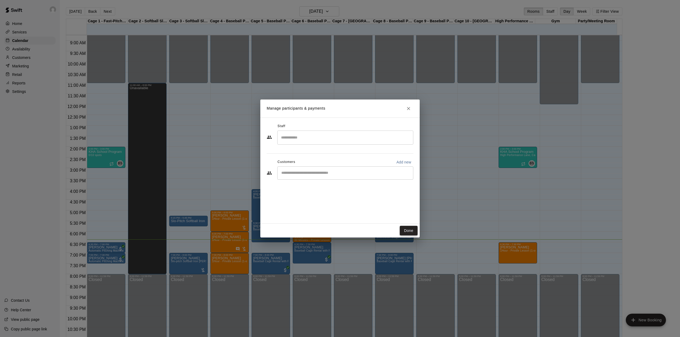
click at [405, 231] on button "Done" at bounding box center [409, 231] width 18 height 10
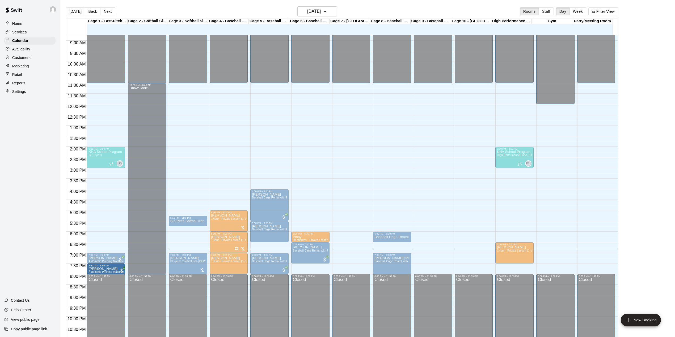
drag, startPoint x: 113, startPoint y: 246, endPoint x: 112, endPoint y: 272, distance: 26.1
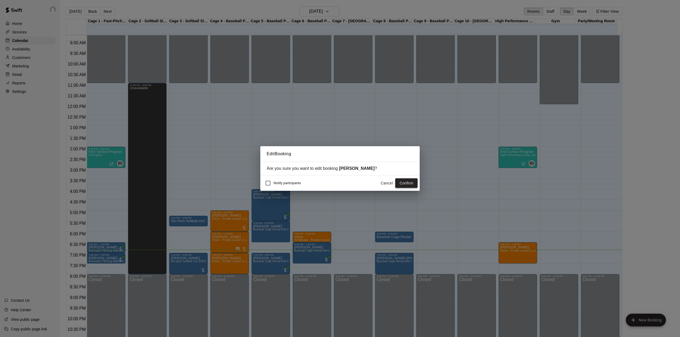
click at [411, 185] on button "Confirm" at bounding box center [406, 184] width 22 height 10
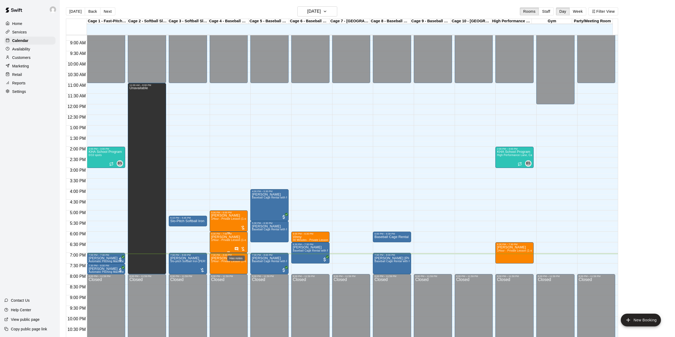
click at [236, 248] on icon "Has notes" at bounding box center [236, 249] width 4 height 4
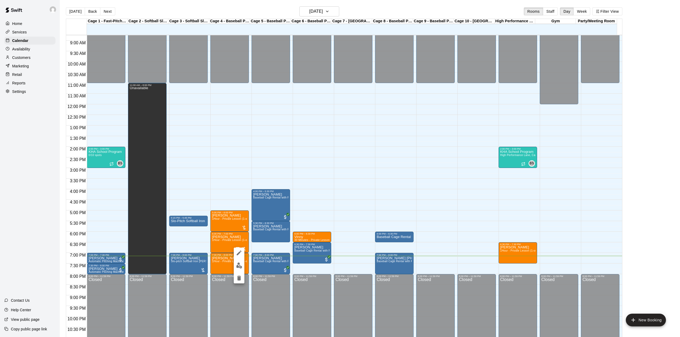
click at [340, 10] on div at bounding box center [340, 168] width 680 height 337
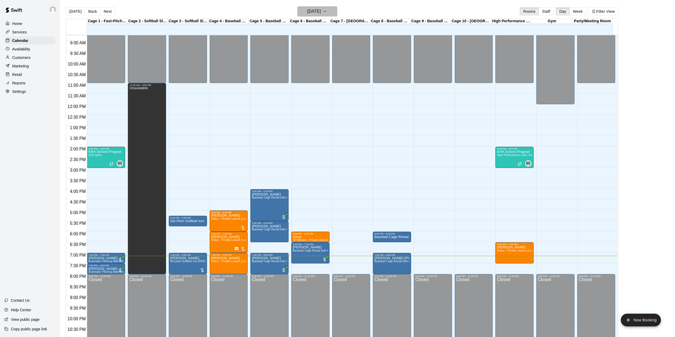
click at [327, 8] on icon "button" at bounding box center [325, 11] width 4 height 6
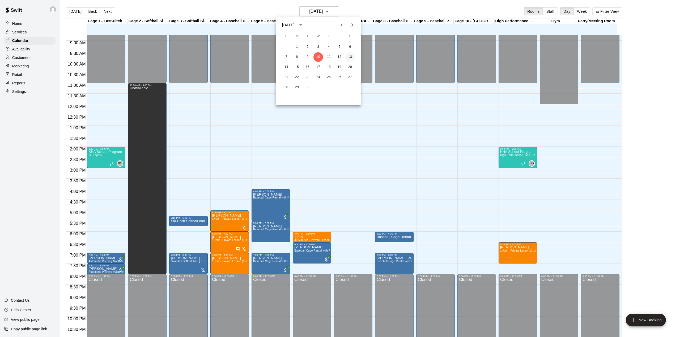
click at [351, 57] on button "13" at bounding box center [350, 57] width 10 height 10
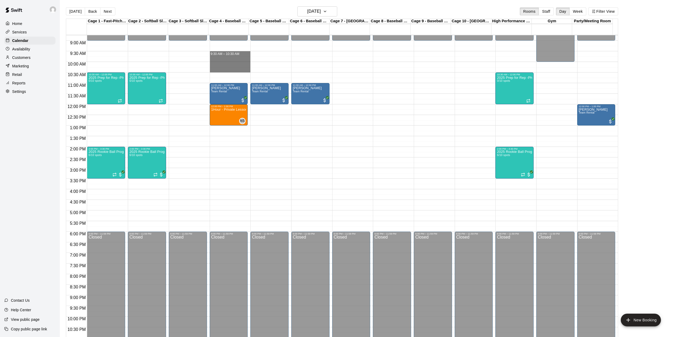
drag, startPoint x: 224, startPoint y: 53, endPoint x: 226, endPoint y: 69, distance: 16.6
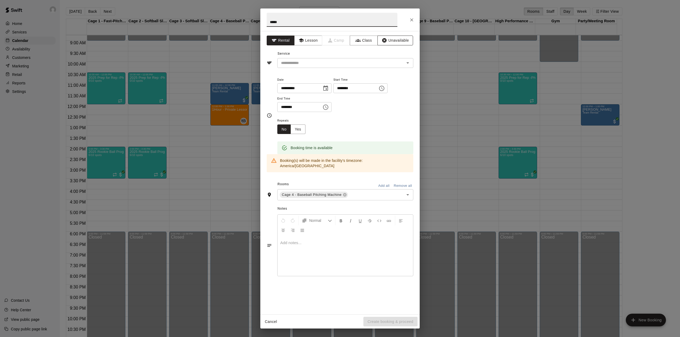
type input "*****"
click at [408, 41] on button "Unavailable" at bounding box center [396, 41] width 36 height 10
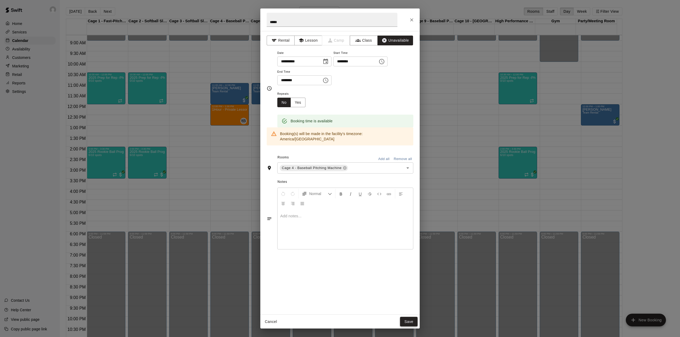
click at [407, 322] on button "Save" at bounding box center [409, 322] width 18 height 10
